Goal: Use online tool/utility: Utilize a website feature to perform a specific function

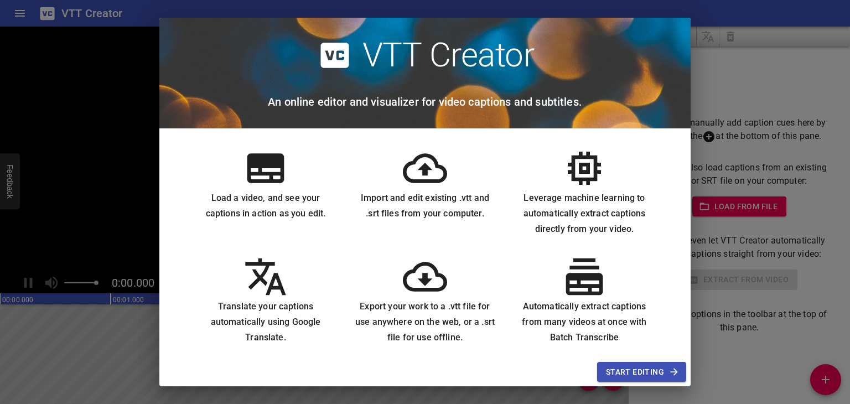
click at [627, 369] on span "Start Editing" at bounding box center [641, 372] width 71 height 14
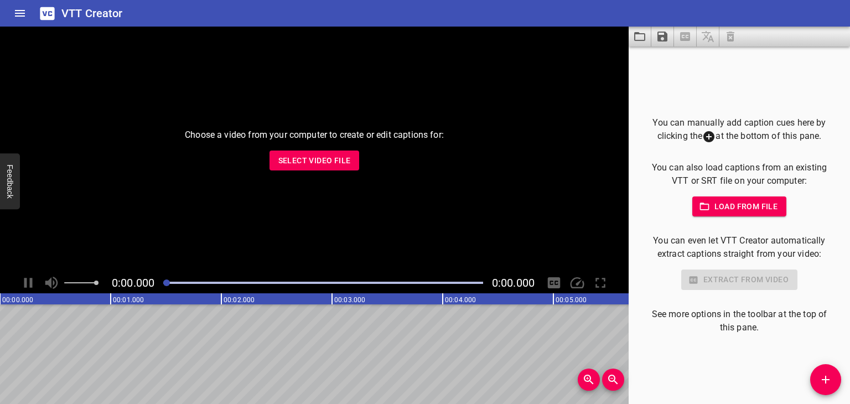
click at [336, 162] on span "Select Video File" at bounding box center [314, 161] width 72 height 14
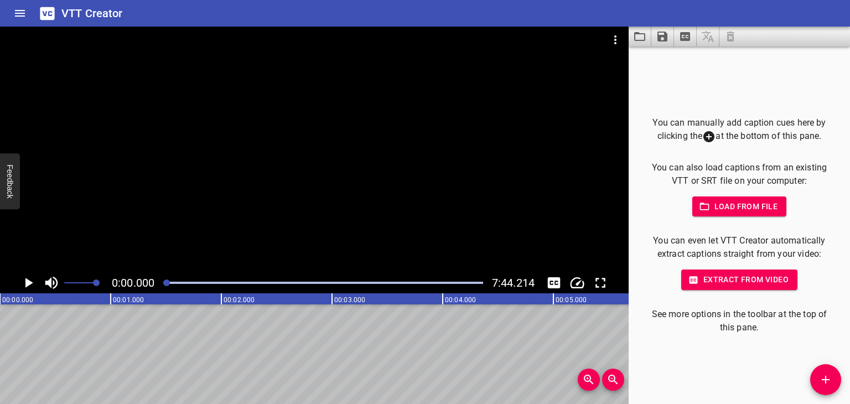
click at [742, 205] on span "Load from file" at bounding box center [739, 207] width 77 height 14
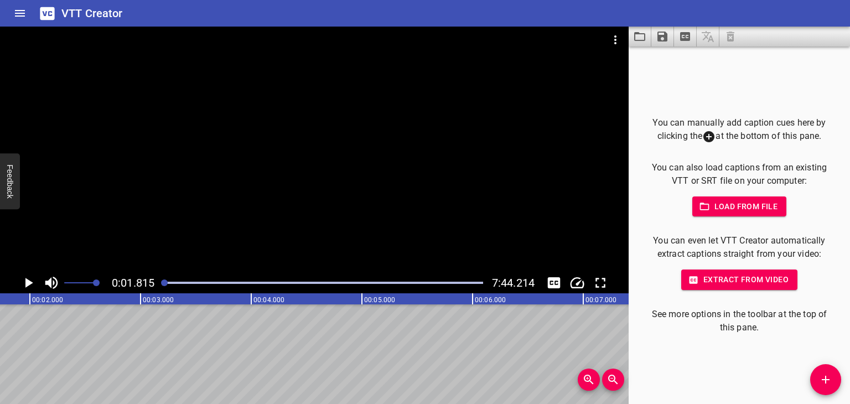
drag, startPoint x: 146, startPoint y: 372, endPoint x: 372, endPoint y: 383, distance: 225.9
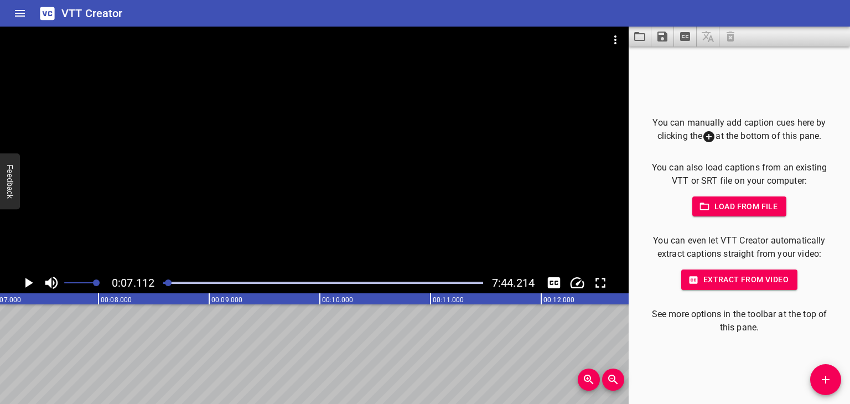
drag, startPoint x: 34, startPoint y: 354, endPoint x: 227, endPoint y: 375, distance: 194.2
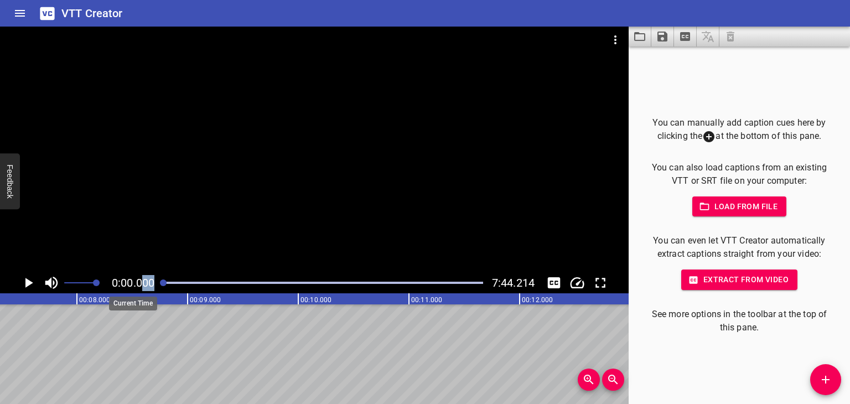
drag, startPoint x: 169, startPoint y: 280, endPoint x: 139, endPoint y: 285, distance: 29.6
click at [139, 285] on div "0:00.000 7:44.214" at bounding box center [314, 282] width 628 height 21
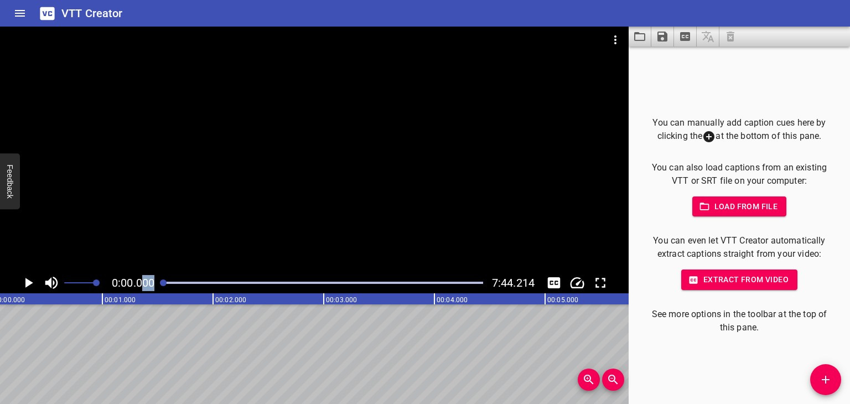
scroll to position [0, 0]
click at [816, 378] on span "Add Cue" at bounding box center [825, 379] width 31 height 13
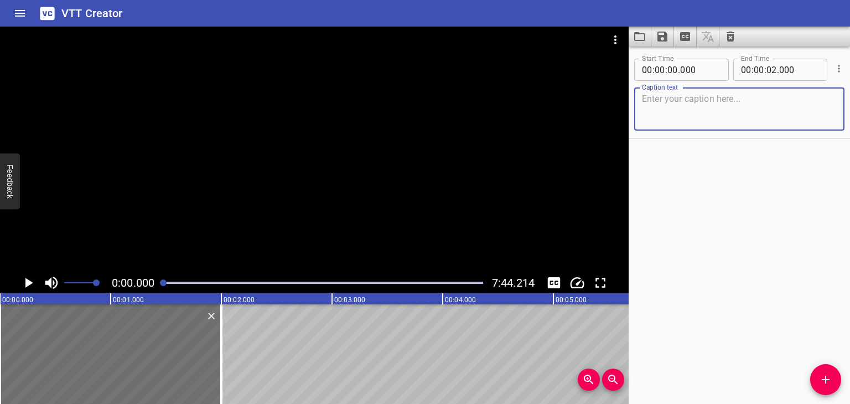
click at [673, 101] on textarea at bounding box center [739, 109] width 195 height 32
click at [662, 72] on input "number" at bounding box center [659, 70] width 11 height 22
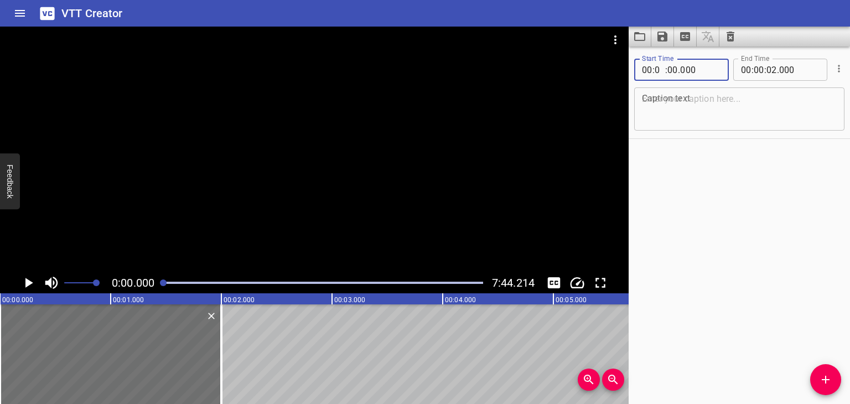
type input "00"
type input "01"
type input "000"
click at [758, 71] on input "number" at bounding box center [758, 70] width 11 height 22
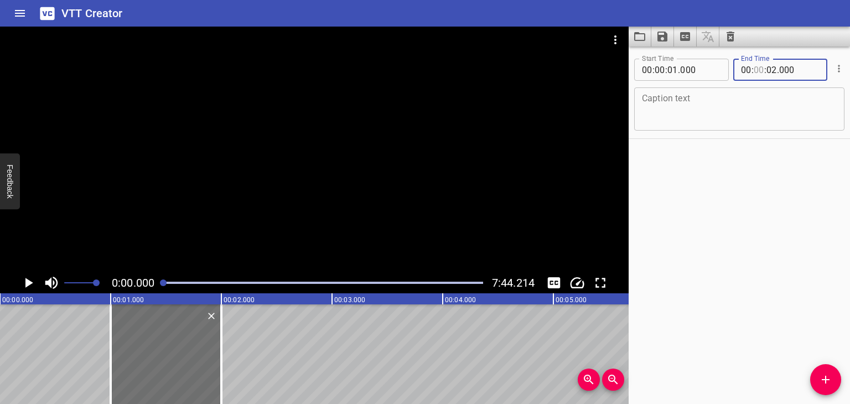
type input "00"
click at [777, 70] on span "." at bounding box center [778, 70] width 2 height 22
click at [770, 70] on input "number" at bounding box center [771, 70] width 11 height 22
type input "05"
type input "000"
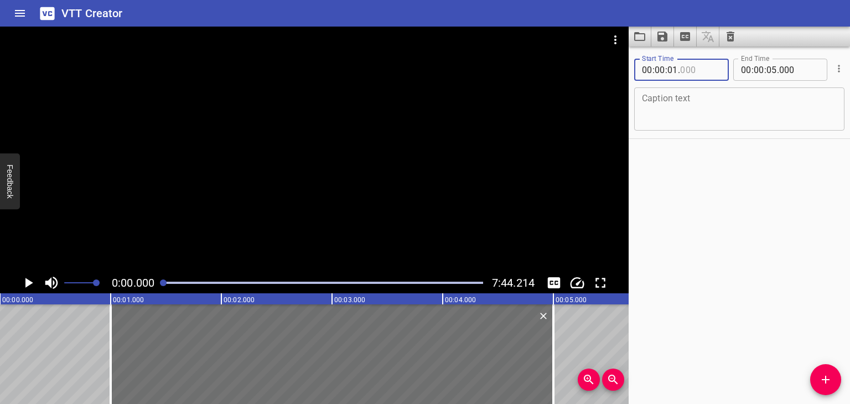
click at [681, 76] on input "number" at bounding box center [700, 70] width 40 height 22
type input "000"
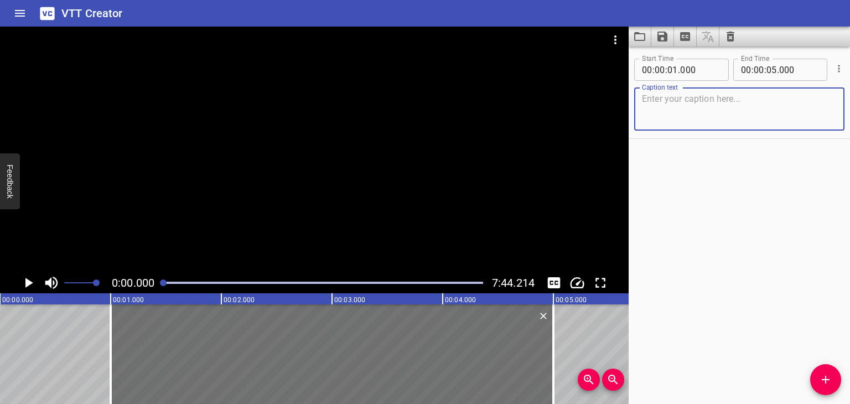
click at [690, 105] on textarea at bounding box center [739, 109] width 195 height 32
type textarea "[PERSON_NAME], pşttt!"
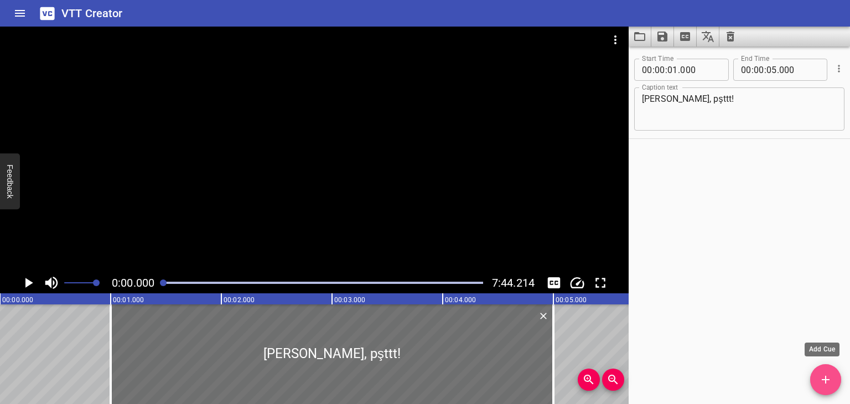
click at [826, 371] on button "Add Cue" at bounding box center [825, 379] width 31 height 31
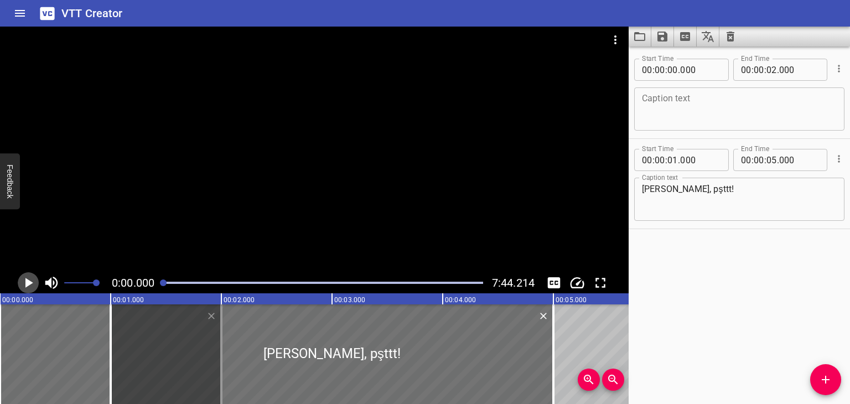
click at [30, 280] on icon "Play/Pause" at bounding box center [29, 283] width 8 height 10
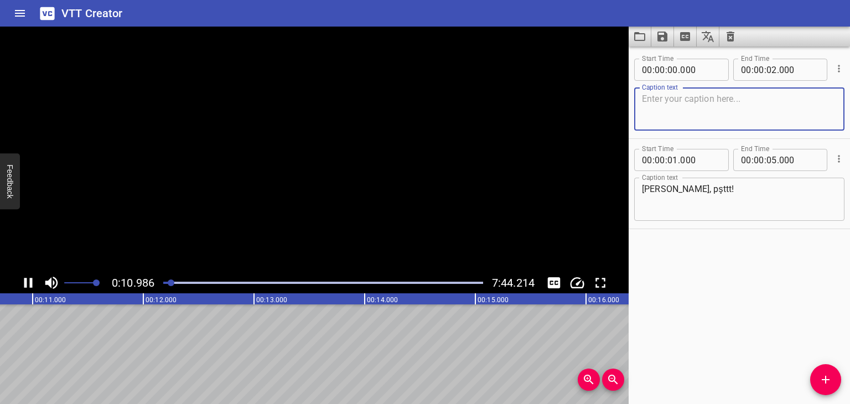
click at [667, 102] on textarea at bounding box center [739, 109] width 195 height 32
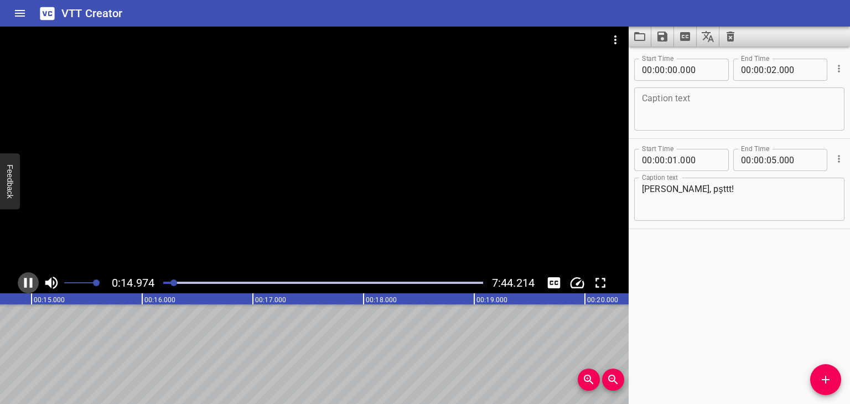
click at [33, 281] on icon "Play/Pause" at bounding box center [28, 282] width 17 height 17
drag, startPoint x: 174, startPoint y: 284, endPoint x: 131, endPoint y: 286, distance: 43.8
click at [131, 286] on div "0:00.000 7:44.214" at bounding box center [314, 282] width 628 height 21
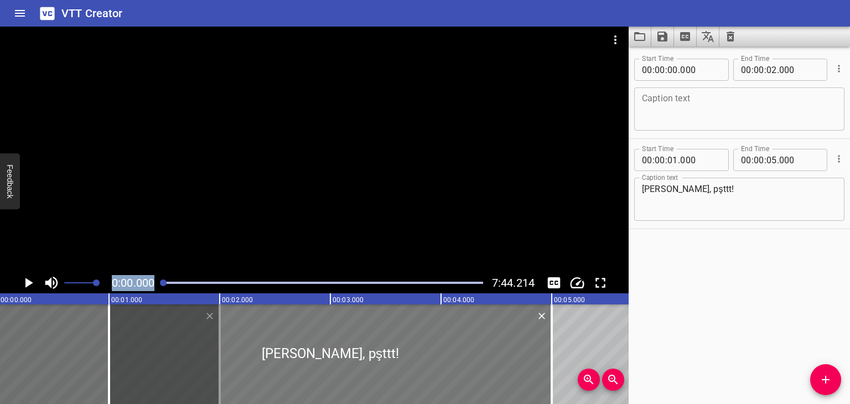
scroll to position [0, 0]
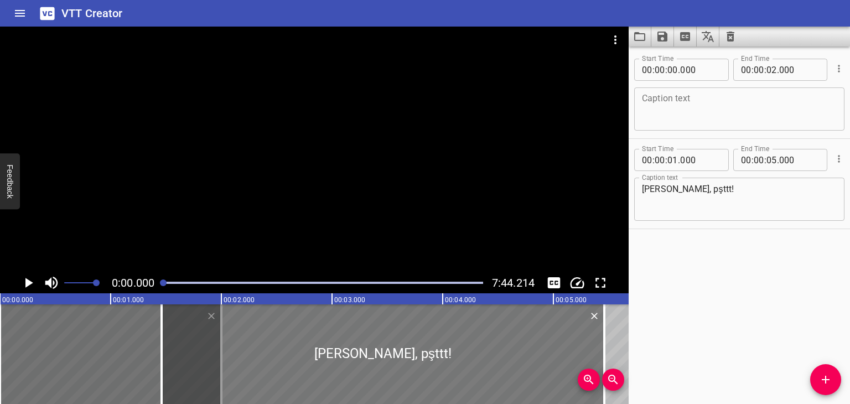
drag, startPoint x: 221, startPoint y: 357, endPoint x: 270, endPoint y: 363, distance: 50.2
click at [272, 364] on div at bounding box center [383, 354] width 442 height 100
type input "460"
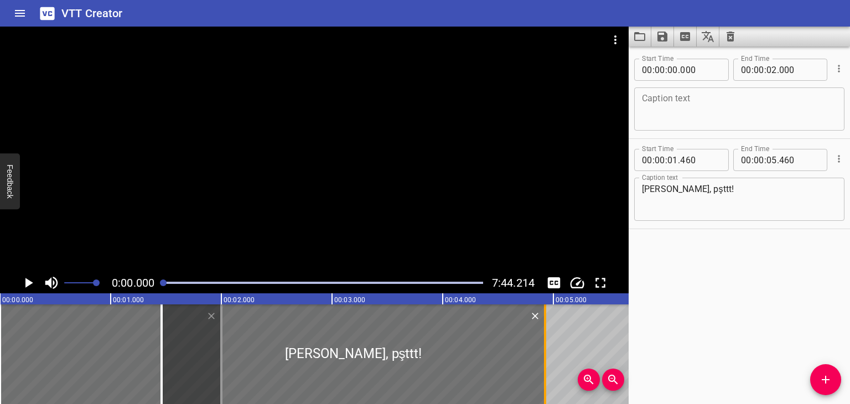
drag, startPoint x: 606, startPoint y: 348, endPoint x: 547, endPoint y: 350, distance: 59.2
click at [547, 350] on div at bounding box center [544, 354] width 11 height 100
type input "04"
type input "925"
click at [25, 282] on icon "Play/Pause" at bounding box center [29, 283] width 8 height 10
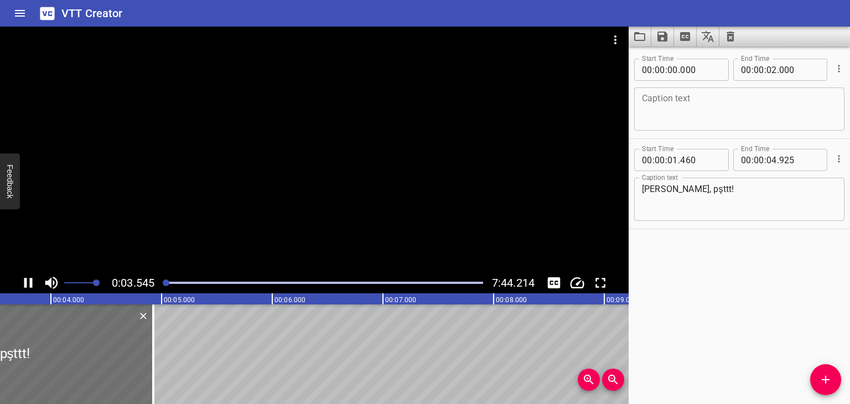
click at [25, 284] on icon "Play/Pause" at bounding box center [28, 283] width 8 height 10
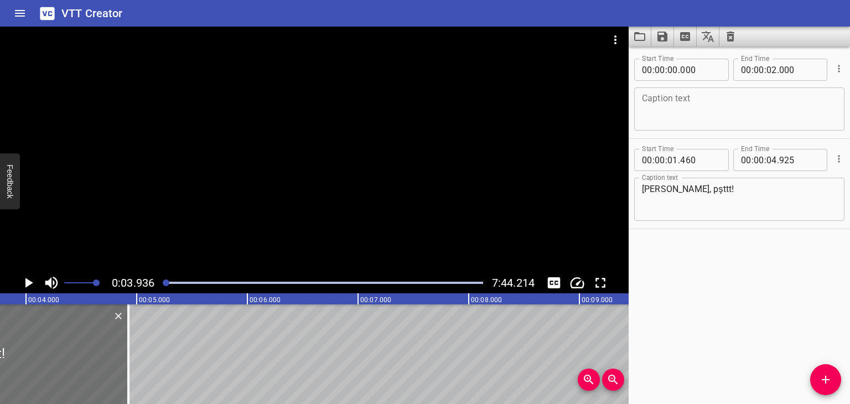
scroll to position [0, 435]
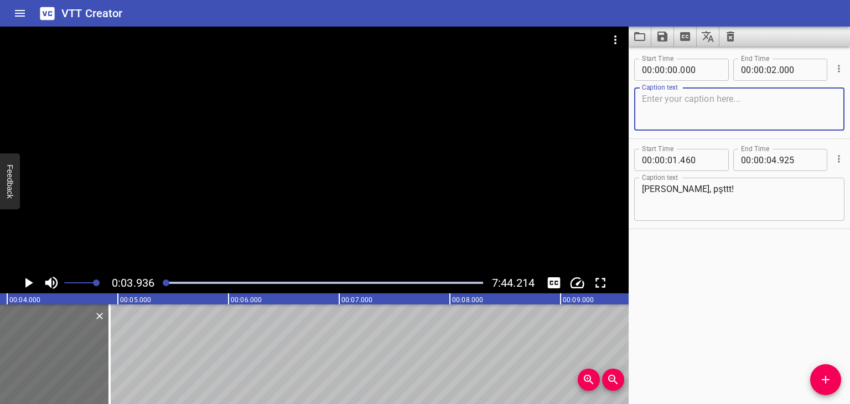
click at [697, 105] on textarea at bounding box center [739, 109] width 195 height 32
type textarea "fgfdg"
click at [707, 258] on div "Start Time 00 : 00 : 00 . 000 Start Time End Time 00 : 00 : 02 . 000 End Time C…" at bounding box center [738, 224] width 221 height 357
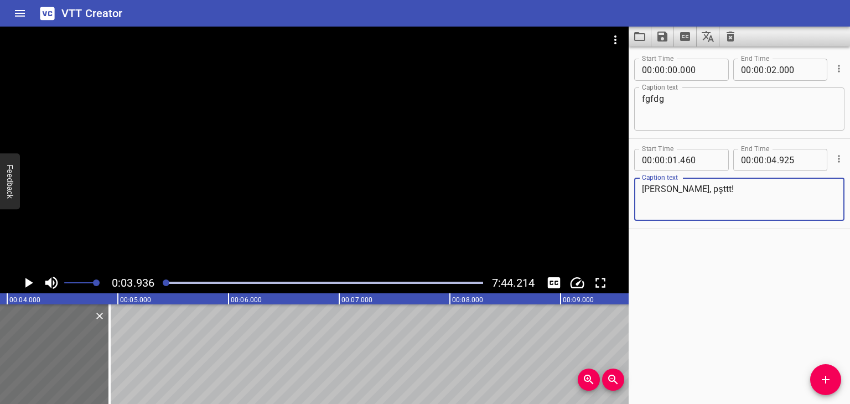
drag, startPoint x: 704, startPoint y: 200, endPoint x: 704, endPoint y: 103, distance: 96.2
click at [704, 103] on div "Start Time 00 : 00 : 00 . 000 Start Time End Time 00 : 00 : 02 . 000 End Time C…" at bounding box center [738, 139] width 221 height 180
